Goal: Task Accomplishment & Management: Use online tool/utility

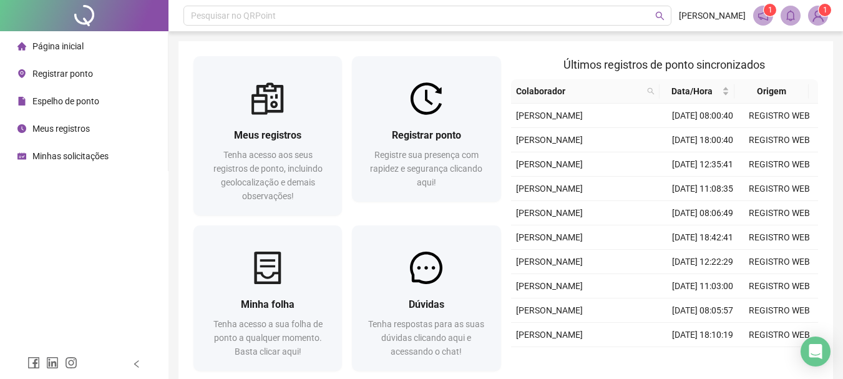
click at [417, 141] on span "Registrar ponto" at bounding box center [426, 135] width 69 height 12
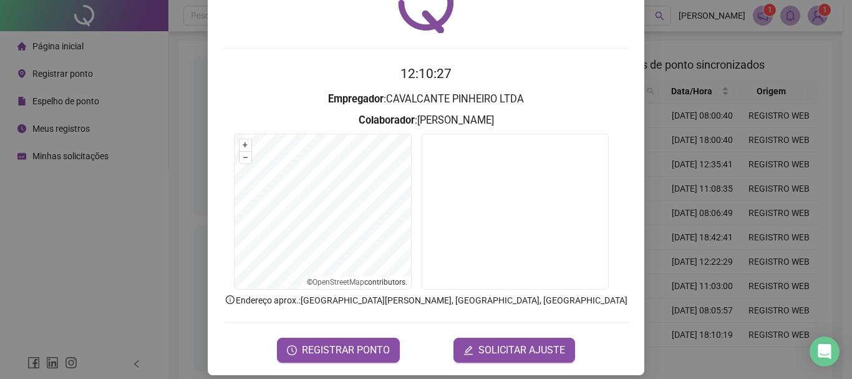
scroll to position [81, 0]
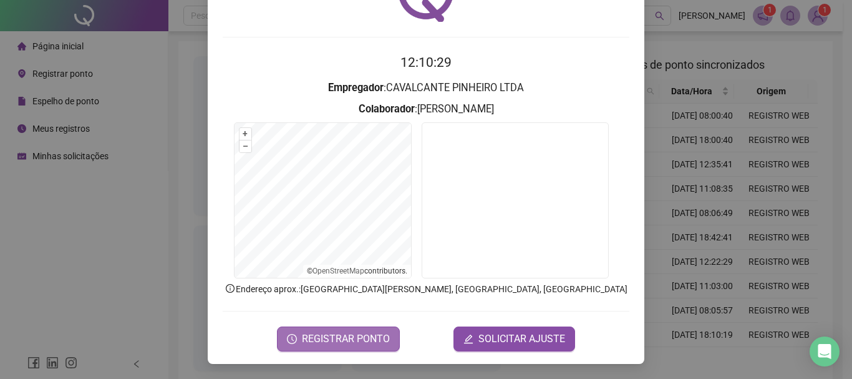
click at [369, 341] on span "REGISTRAR PONTO" at bounding box center [346, 338] width 88 height 15
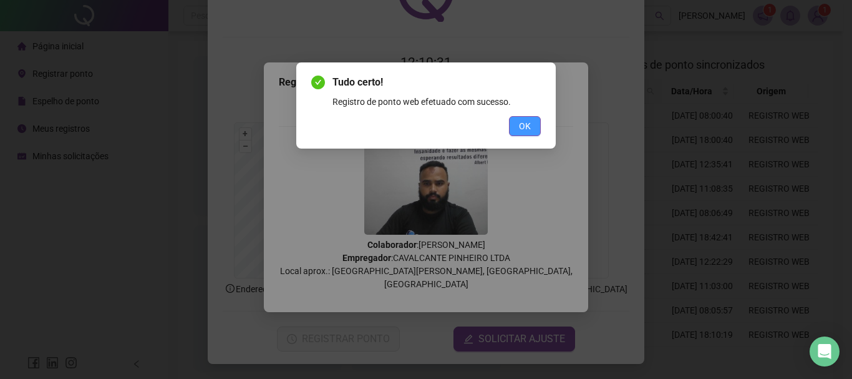
click at [527, 130] on span "OK" at bounding box center [525, 126] width 12 height 14
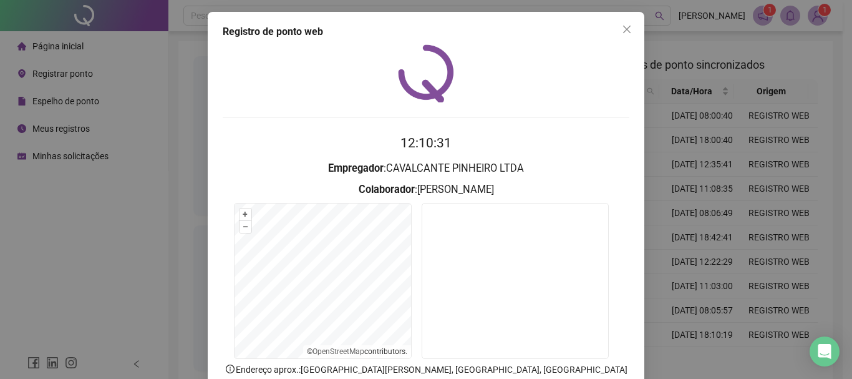
scroll to position [0, 0]
click at [626, 29] on icon "close" at bounding box center [627, 30] width 10 height 10
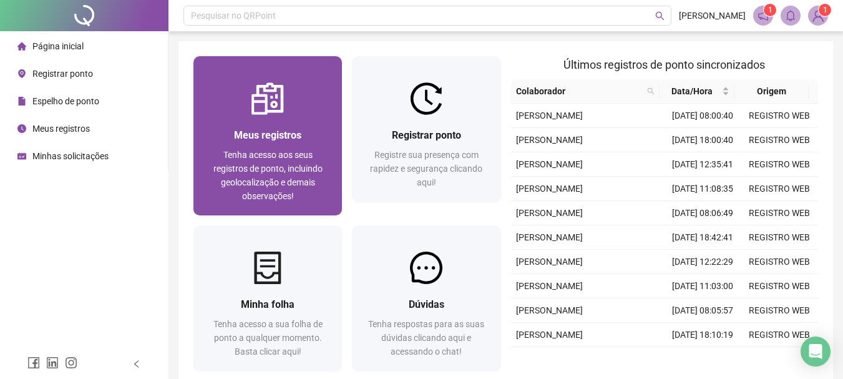
click at [234, 129] on div "Meus registros" at bounding box center [267, 135] width 119 height 16
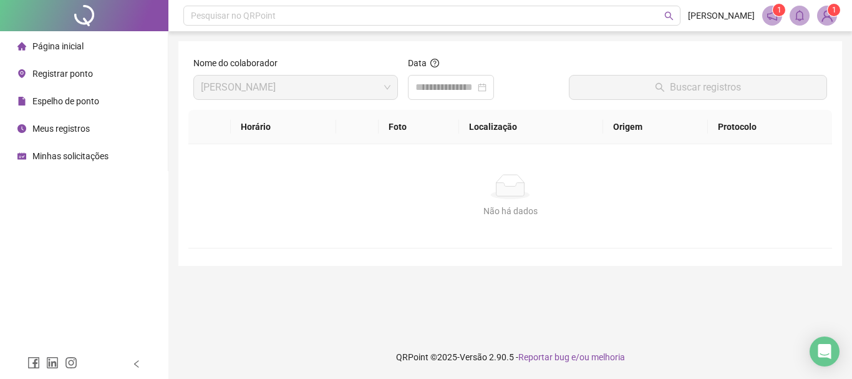
click at [84, 98] on span "Espelho de ponto" at bounding box center [65, 101] width 67 height 10
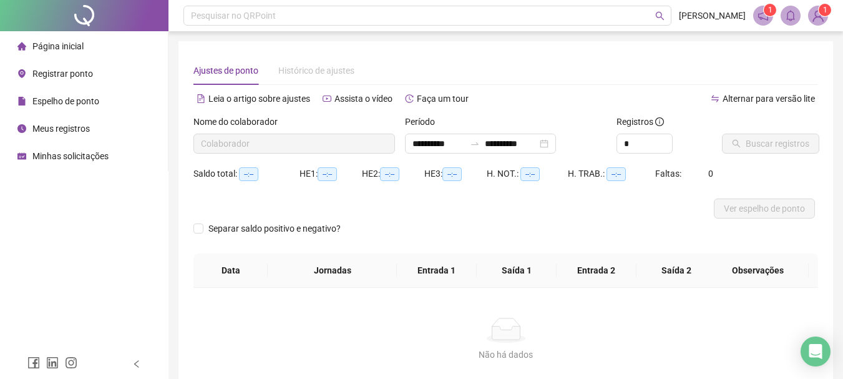
type input "**********"
click at [87, 131] on span "Meus registros" at bounding box center [60, 129] width 57 height 10
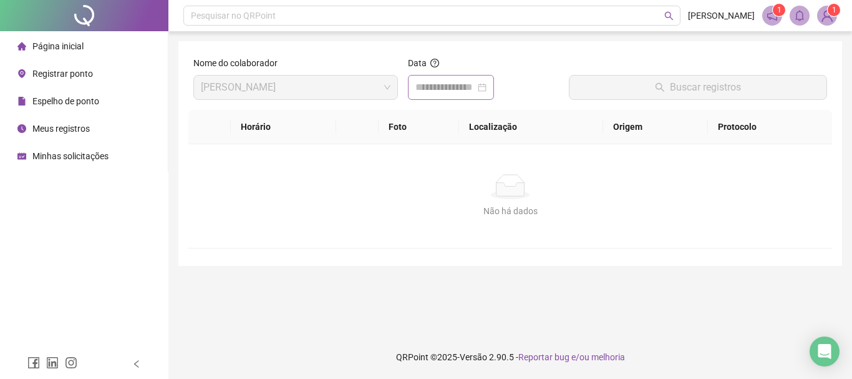
click at [487, 87] on div at bounding box center [451, 87] width 71 height 15
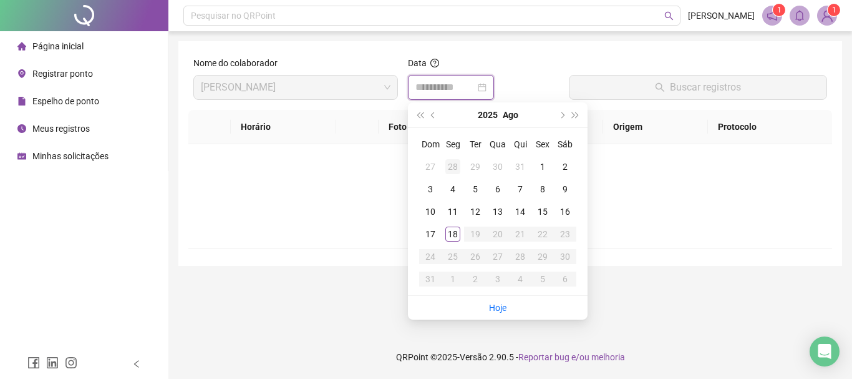
type input "**********"
click at [458, 239] on div "18" at bounding box center [453, 234] width 15 height 15
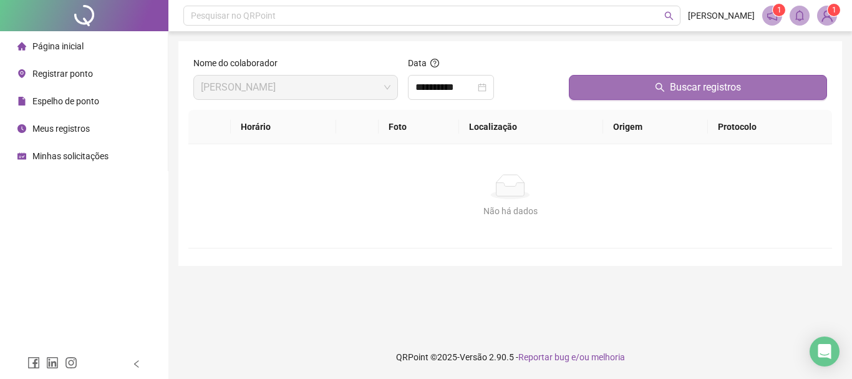
click at [642, 94] on button "Buscar registros" at bounding box center [698, 87] width 258 height 25
